Goal: Check status: Check status

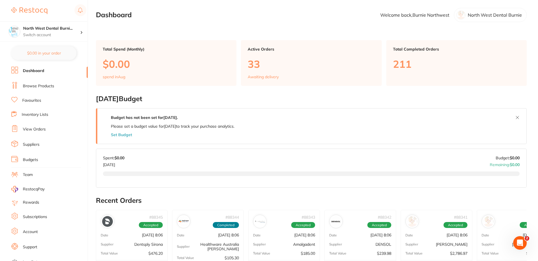
click at [37, 127] on link "View Orders" at bounding box center [34, 129] width 23 height 6
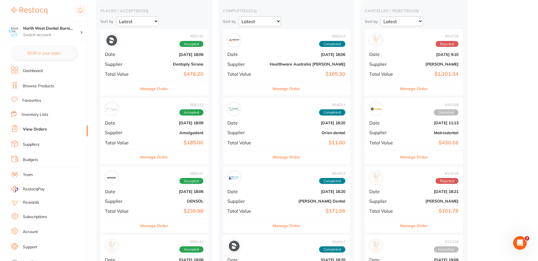
scroll to position [56, 0]
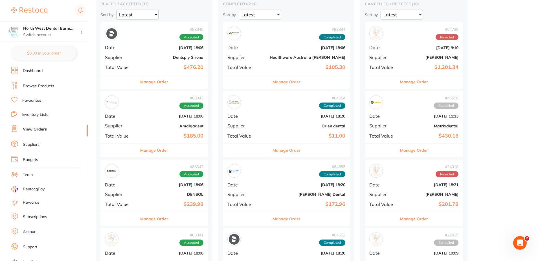
click at [155, 52] on div "# 88345 Accepted Date [DATE] 18:06 Supplier Dentsply Sirona Total Value $476.20" at bounding box center [153, 48] width 107 height 52
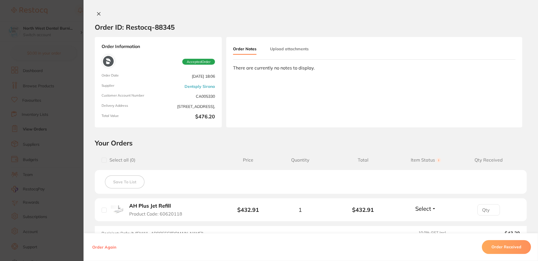
click at [45, 158] on section "Order ID: Restocq- 88345 Order Information Accepted Order Order Date [DATE] 18:…" at bounding box center [269, 130] width 538 height 261
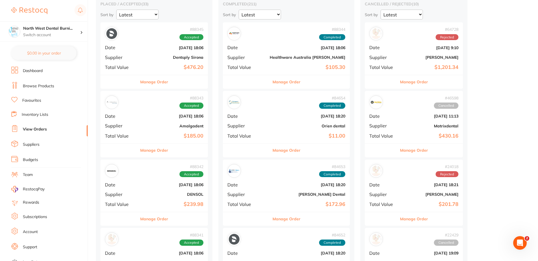
click at [140, 121] on div "# 88343 Accepted Date [DATE] 18:06 Supplier Amalgadent Total Value $185.00" at bounding box center [153, 117] width 107 height 52
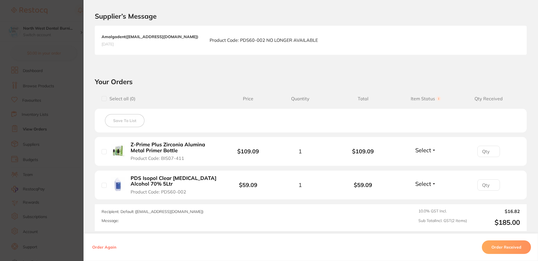
click at [44, 140] on section "Order ID: Restocq- 88343 Order Information Accepted Order Order Date [DATE] 18:…" at bounding box center [269, 130] width 538 height 261
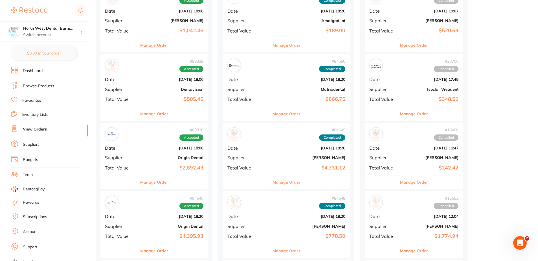
scroll to position [376, 0]
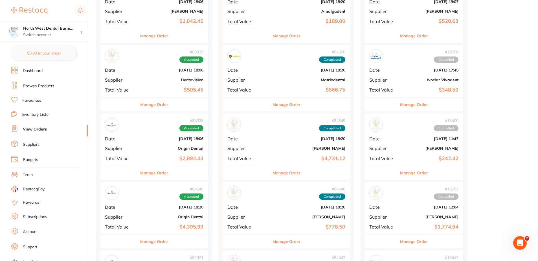
click at [166, 144] on div "# 88338 Accepted Date [DATE] 18:06 Supplier Origin Dental Total Value $2,892.43" at bounding box center [153, 139] width 107 height 52
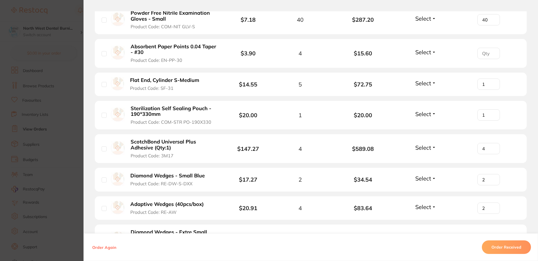
scroll to position [395, 0]
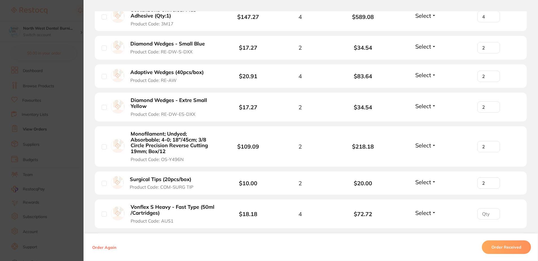
click at [39, 120] on section "Order ID: Restocq- 88338 Order Information Accepted Order Order Date [DATE] 18:…" at bounding box center [269, 130] width 538 height 261
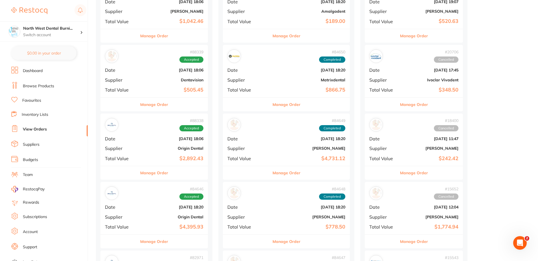
click at [160, 81] on b "Dentavision" at bounding box center [172, 80] width 63 height 5
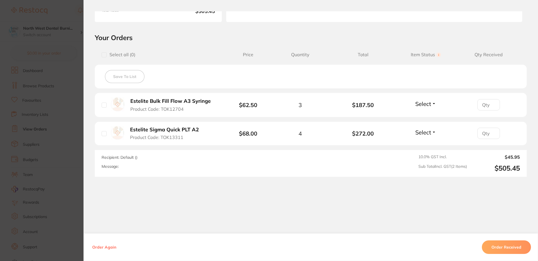
click at [32, 103] on section "Order ID: Restocq- 88339 Order Information Accepted Order Order Date [DATE] 18:…" at bounding box center [269, 130] width 538 height 261
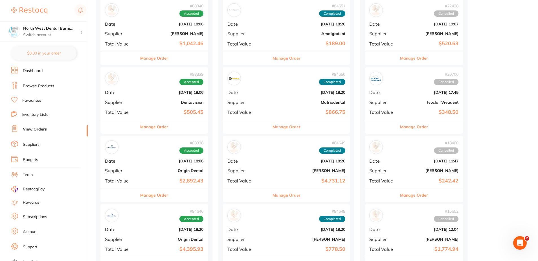
scroll to position [320, 0]
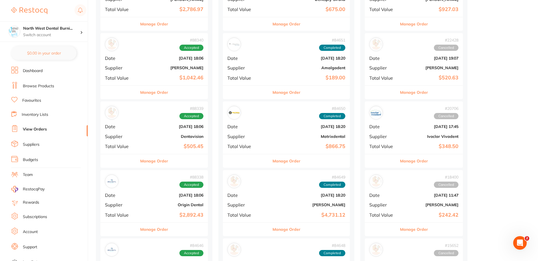
click at [149, 77] on b "$1,042.46" at bounding box center [172, 78] width 63 height 6
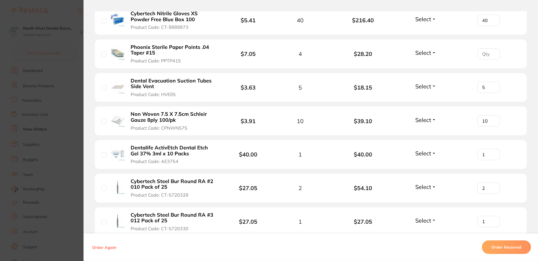
scroll to position [338, 0]
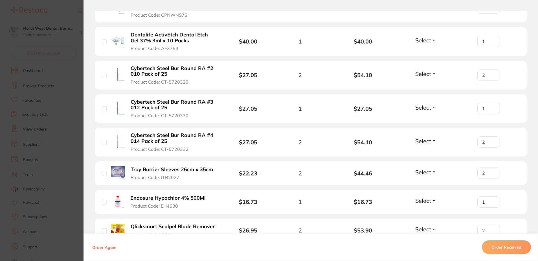
click at [18, 137] on section "Order ID: Restocq- 88340 Order Information Accepted Order Order Date [DATE] 18:…" at bounding box center [269, 130] width 538 height 261
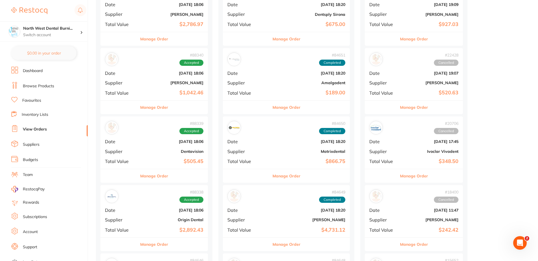
scroll to position [301, 0]
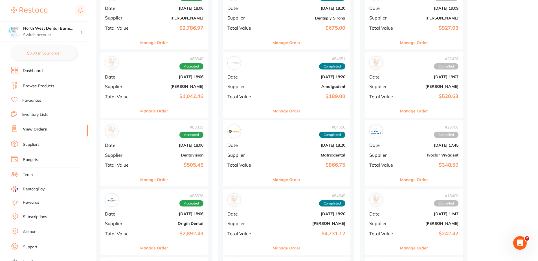
click at [156, 78] on b "[DATE] 18:06" at bounding box center [172, 76] width 63 height 5
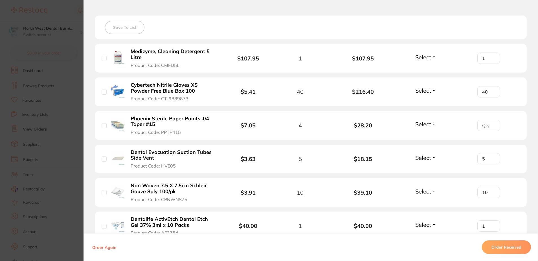
scroll to position [226, 0]
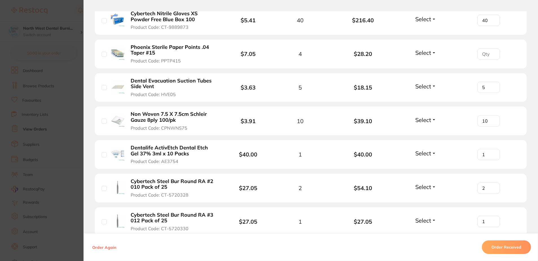
click at [27, 146] on section "Order ID: Restocq- 88340 Order Information Accepted Order Order Date [DATE] 18:…" at bounding box center [269, 130] width 538 height 261
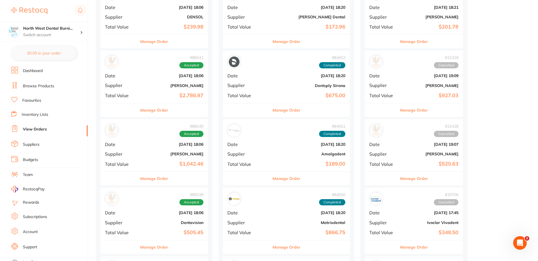
scroll to position [226, 0]
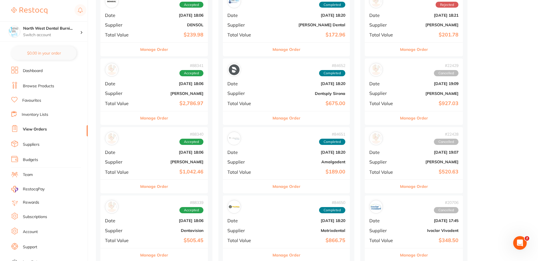
click at [161, 91] on b "[PERSON_NAME]" at bounding box center [172, 93] width 63 height 5
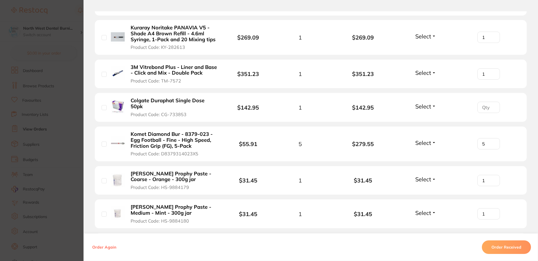
scroll to position [245, 0]
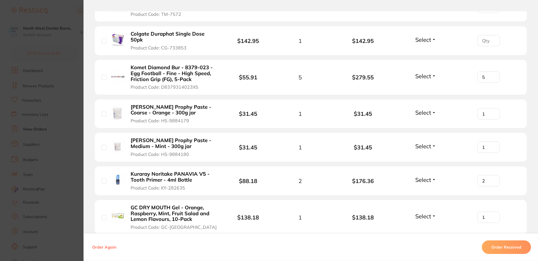
click at [0, 144] on section "Order ID: Restocq- 88341 Order Information Accepted Order Order Date [DATE] 18:…" at bounding box center [269, 130] width 538 height 261
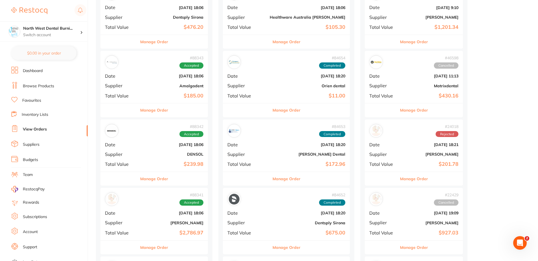
scroll to position [94, 0]
